Goal: Information Seeking & Learning: Learn about a topic

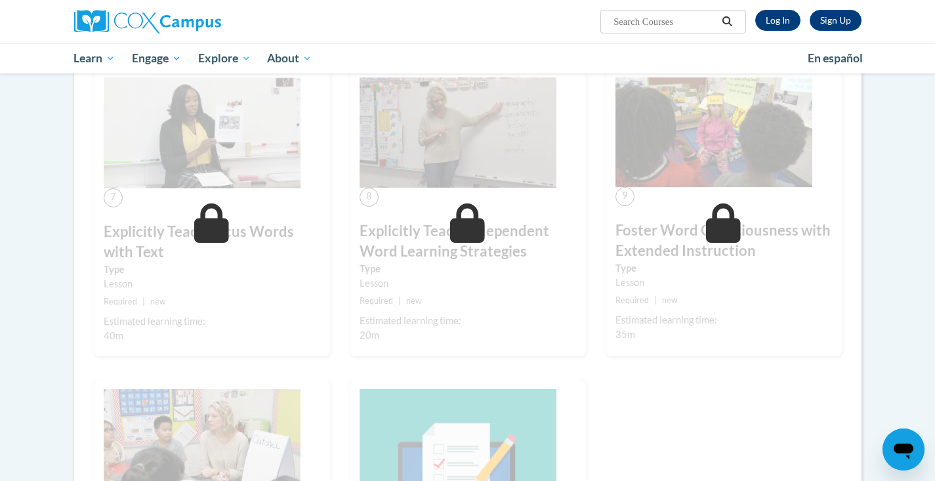
scroll to position [815, 0]
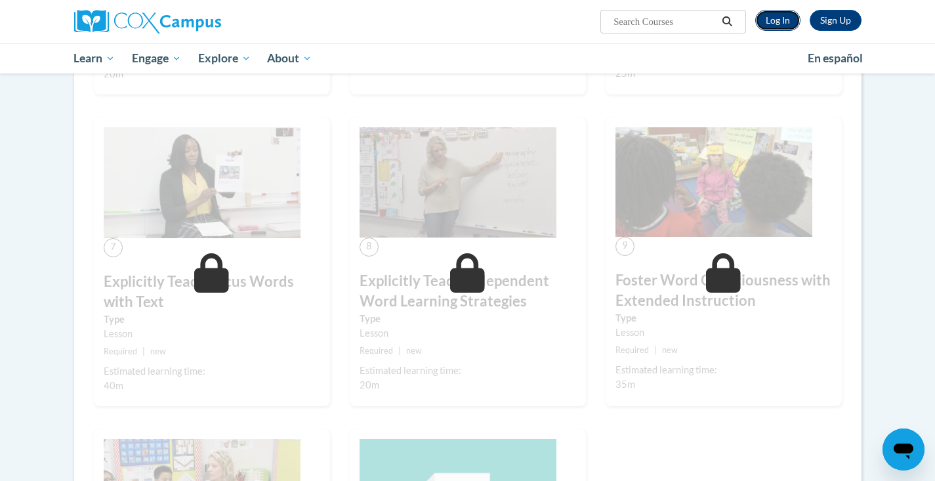
click at [769, 24] on link "Log In" at bounding box center [777, 20] width 45 height 21
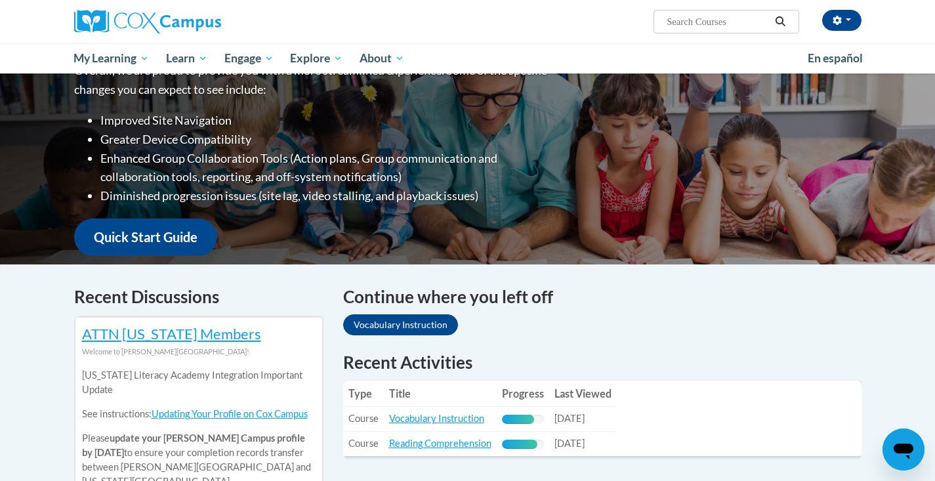
scroll to position [197, 0]
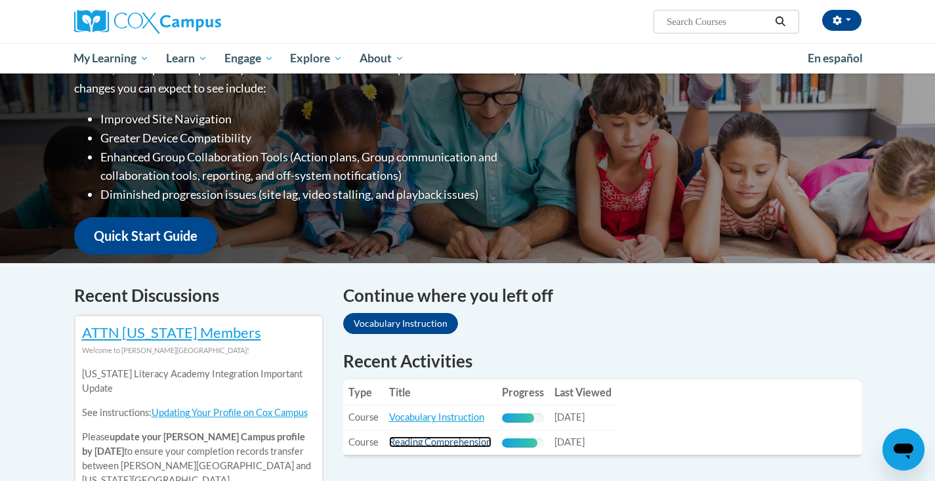
click at [424, 442] on link "Reading Comprehension" at bounding box center [440, 441] width 102 height 11
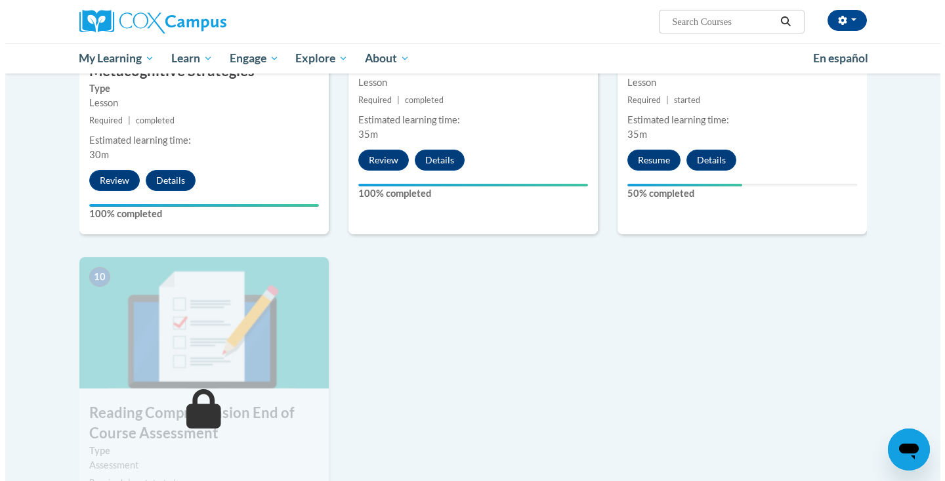
scroll to position [1088, 0]
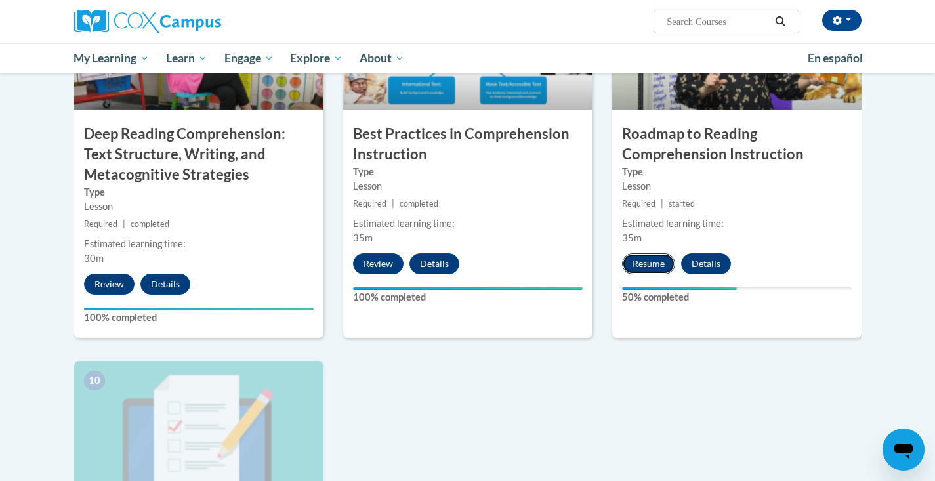
click at [647, 269] on button "Resume" at bounding box center [648, 263] width 53 height 21
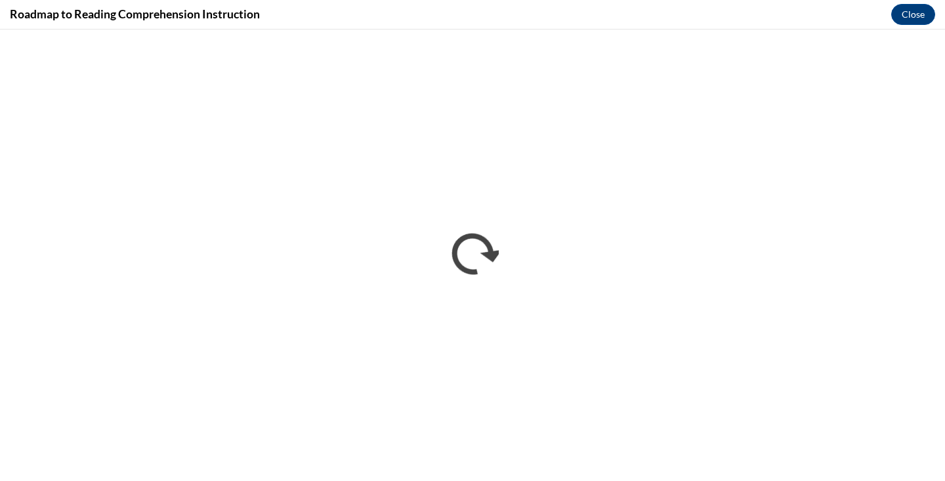
scroll to position [0, 0]
